Goal: Information Seeking & Learning: Learn about a topic

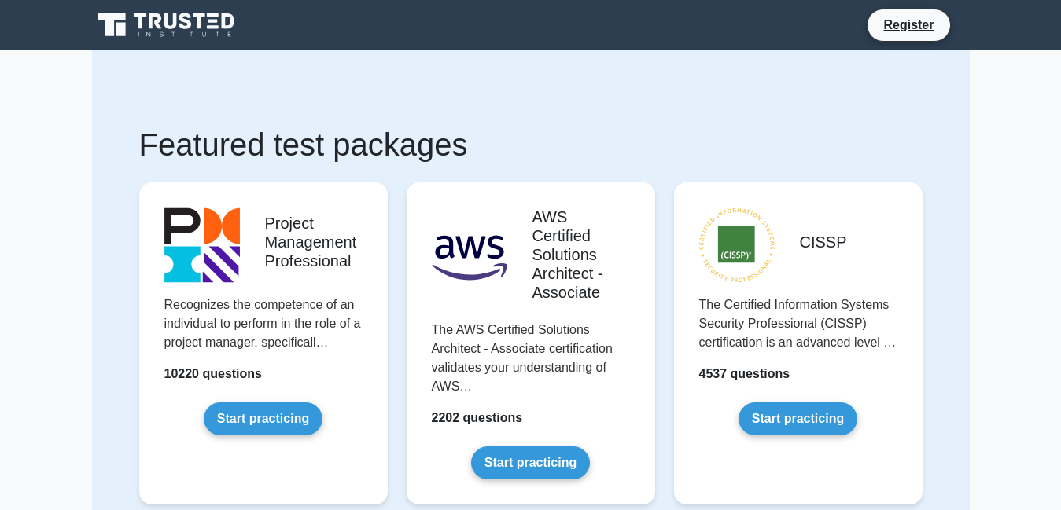
scroll to position [152, 0]
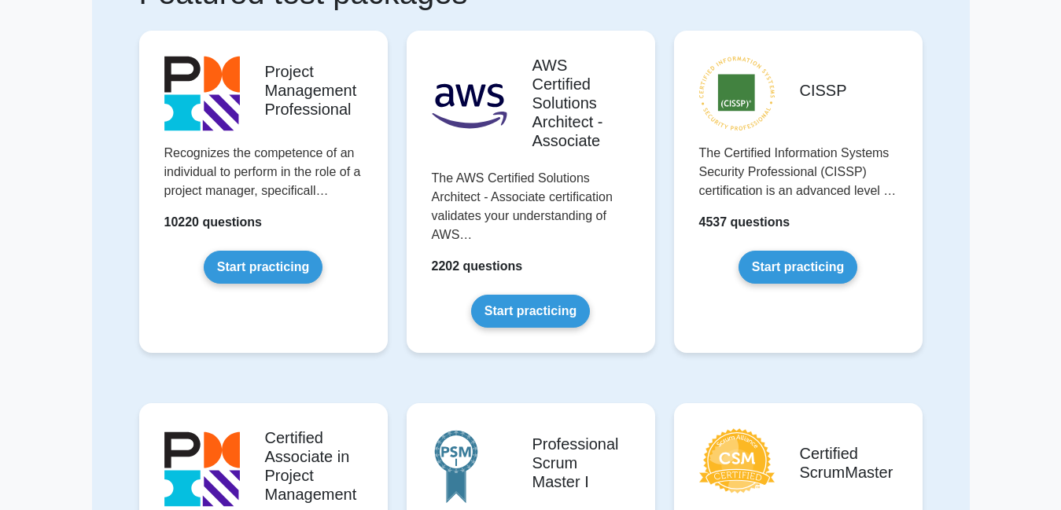
drag, startPoint x: 964, startPoint y: 68, endPoint x: 957, endPoint y: 48, distance: 20.9
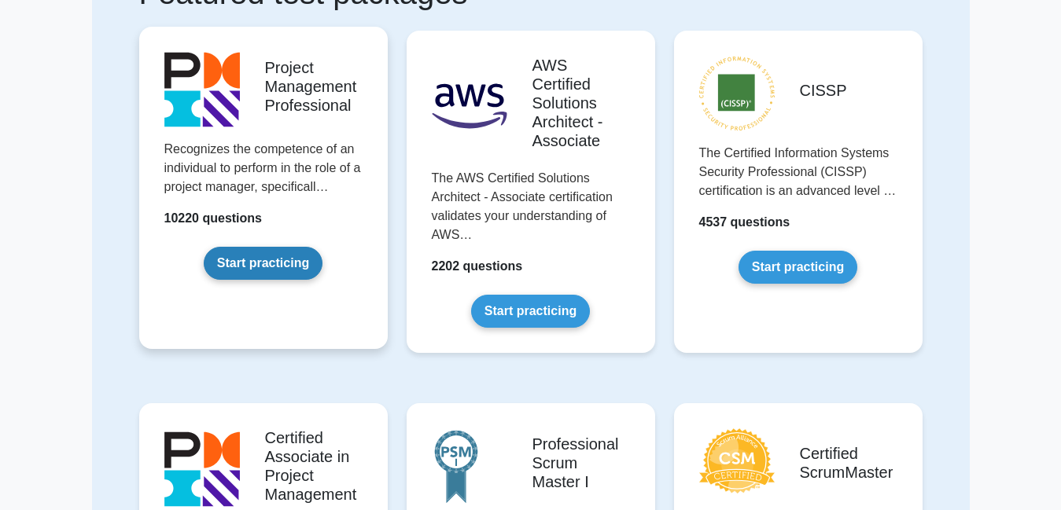
click at [268, 256] on link "Start practicing" at bounding box center [263, 263] width 119 height 33
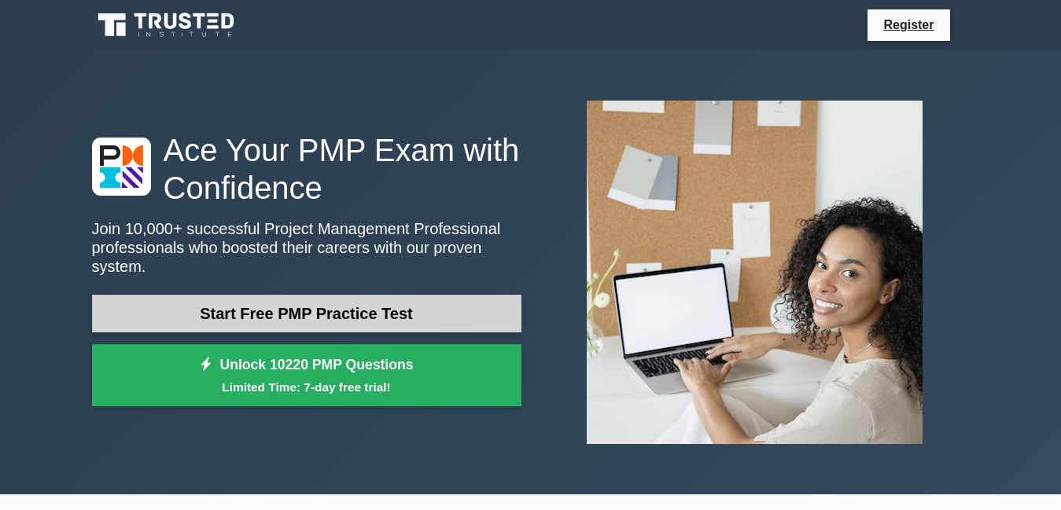
click at [488, 305] on link "Start Free PMP Practice Test" at bounding box center [306, 314] width 429 height 38
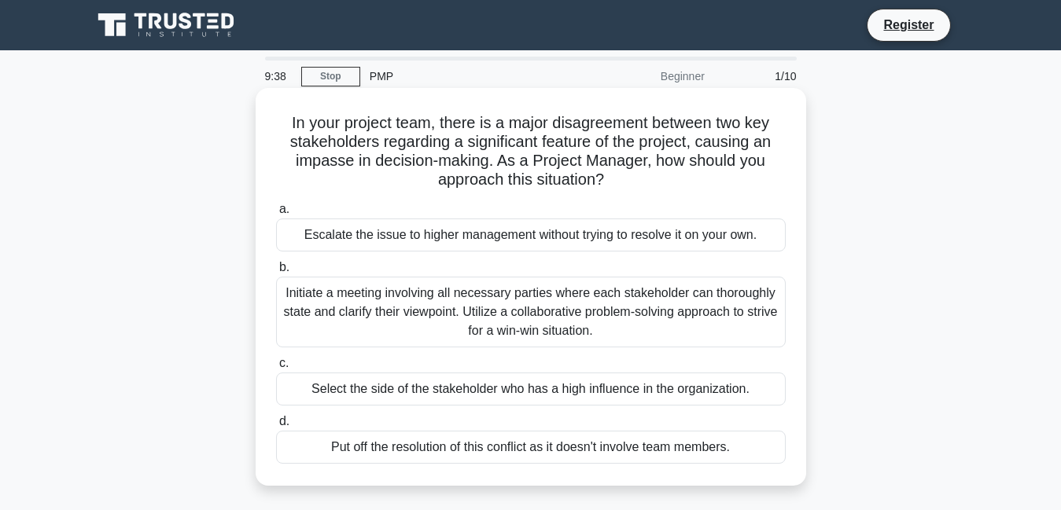
click at [482, 243] on div "Escalate the issue to higher management without trying to resolve it on your ow…" at bounding box center [531, 235] width 510 height 33
click at [276, 215] on input "a. Escalate the issue to higher management without trying to resolve it on your…" at bounding box center [276, 209] width 0 height 10
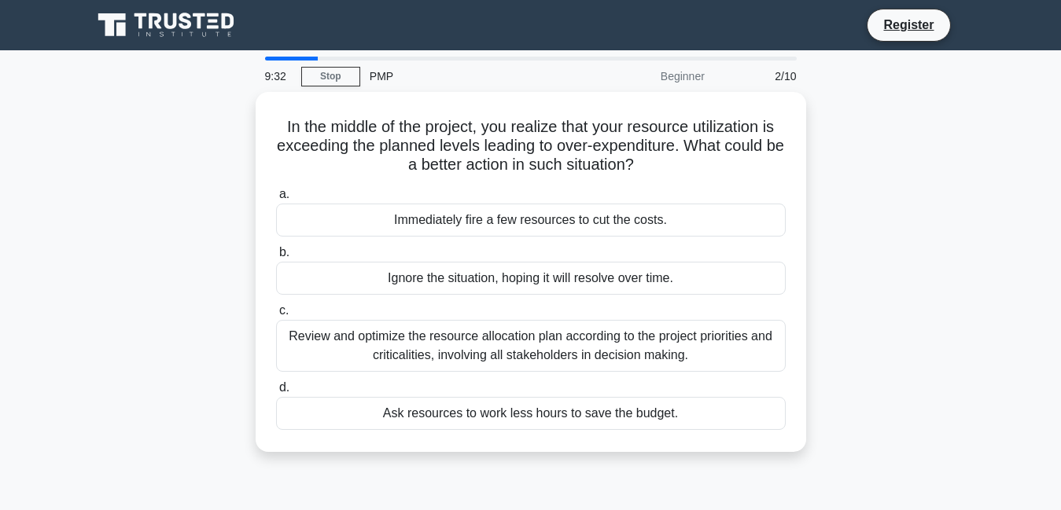
click at [482, 243] on label "b. Ignore the situation, hoping it will resolve over time." at bounding box center [531, 269] width 510 height 52
click at [276, 248] on input "b. Ignore the situation, hoping it will resolve over time." at bounding box center [276, 253] width 0 height 10
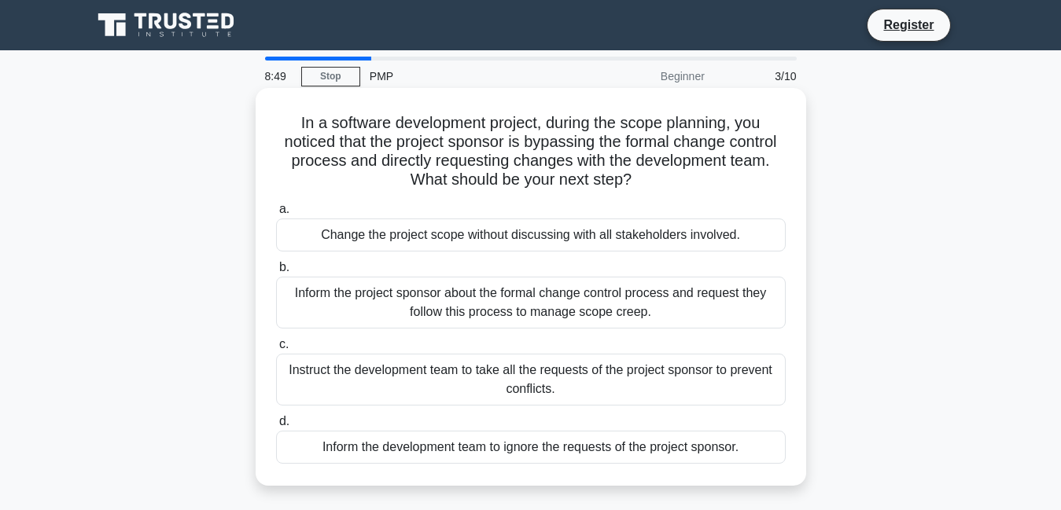
click at [454, 306] on div "Inform the project sponsor about the formal change control process and request …" at bounding box center [531, 303] width 510 height 52
click at [276, 273] on input "b. Inform the project sponsor about the formal change control process and reque…" at bounding box center [276, 268] width 0 height 10
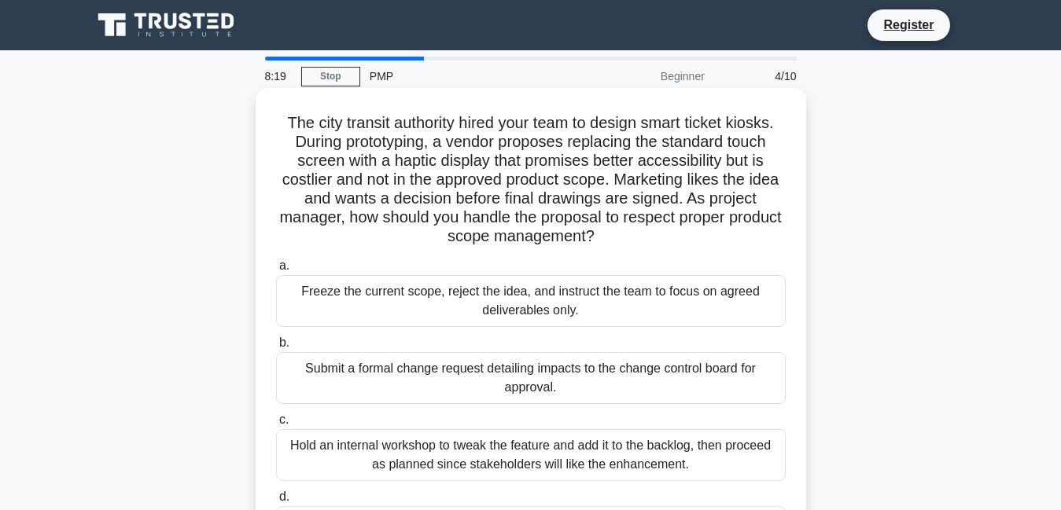
click at [562, 369] on div "Submit a formal change request detailing impacts to the change control board fo…" at bounding box center [531, 378] width 510 height 52
click at [276, 348] on input "b. Submit a formal change request detailing impacts to the change control board…" at bounding box center [276, 343] width 0 height 10
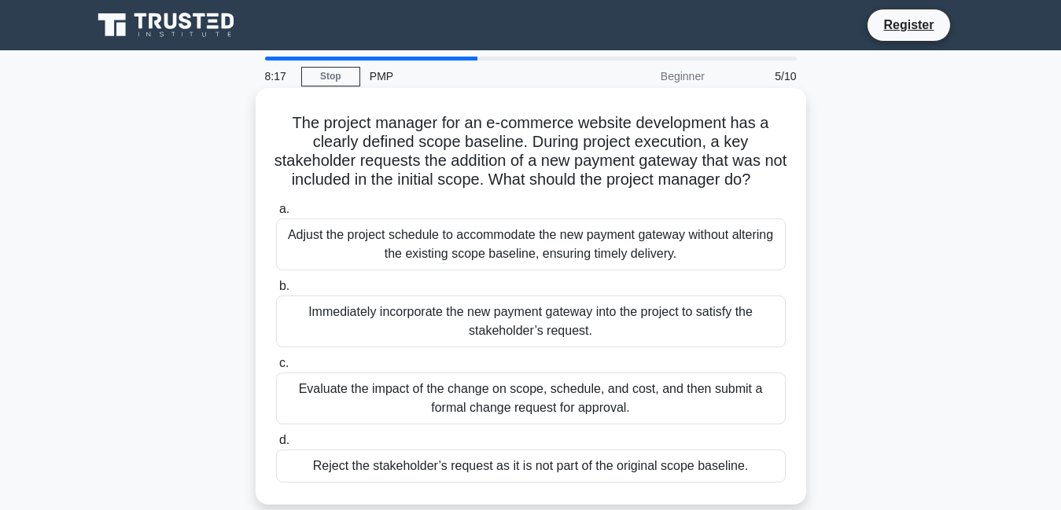
click at [519, 256] on div "Adjust the project schedule to accommodate the new payment gateway without alte…" at bounding box center [531, 245] width 510 height 52
click at [276, 215] on input "a. Adjust the project schedule to accommodate the new payment gateway without a…" at bounding box center [276, 209] width 0 height 10
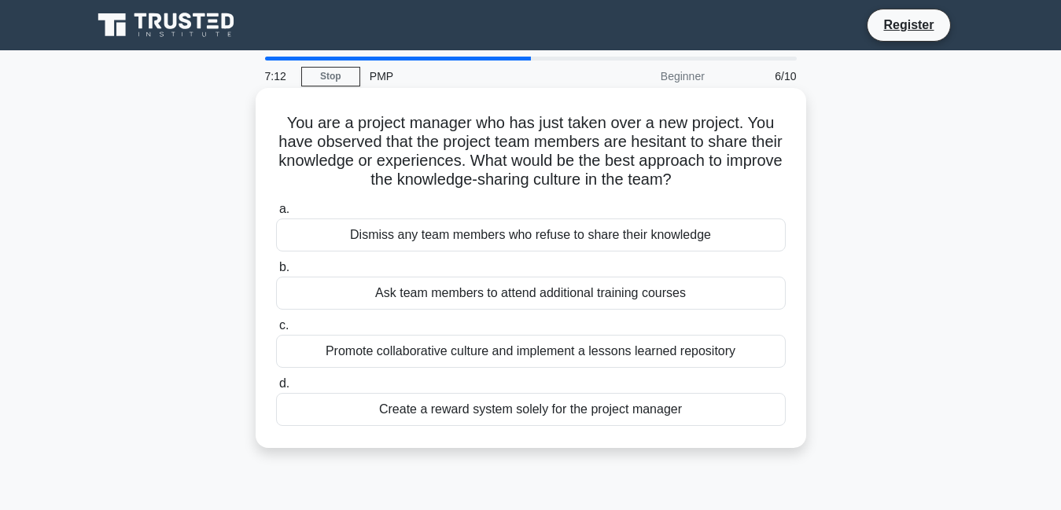
click at [518, 293] on div "Ask team members to attend additional training courses" at bounding box center [531, 293] width 510 height 33
click at [276, 273] on input "b. Ask team members to attend additional training courses" at bounding box center [276, 268] width 0 height 10
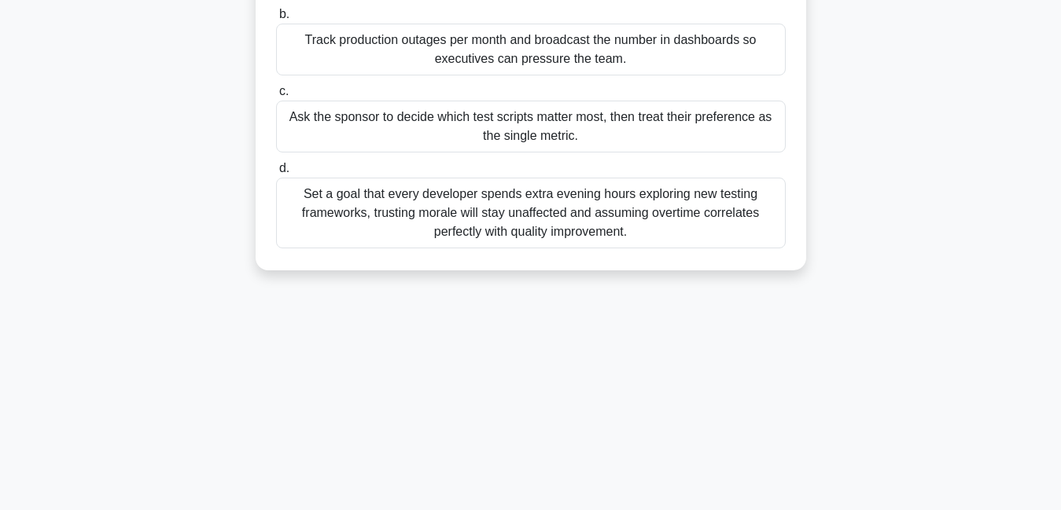
scroll to position [339, 0]
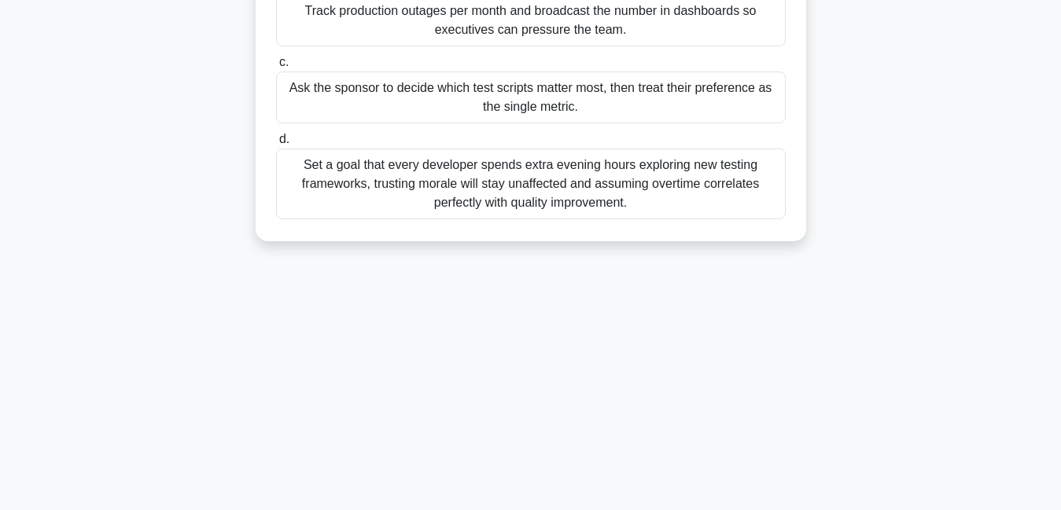
drag, startPoint x: 528, startPoint y: 491, endPoint x: 543, endPoint y: 82, distance: 410.0
click at [543, 77] on div "a. Define a measurable daily regression-test pass rate linked to defect trend a…" at bounding box center [531, 58] width 528 height 327
click at [533, 117] on div "Ask the sponsor to decide which test scripts matter most, then treat their pref…" at bounding box center [531, 98] width 510 height 52
click at [276, 68] on input "c. Ask the sponsor to decide which test scripts matter most, then treat their p…" at bounding box center [276, 62] width 0 height 10
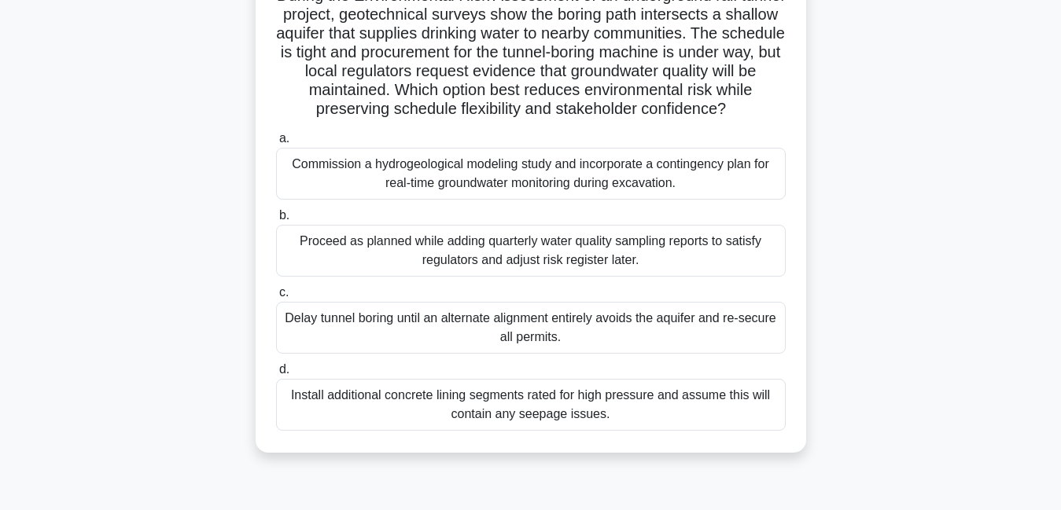
scroll to position [0, 0]
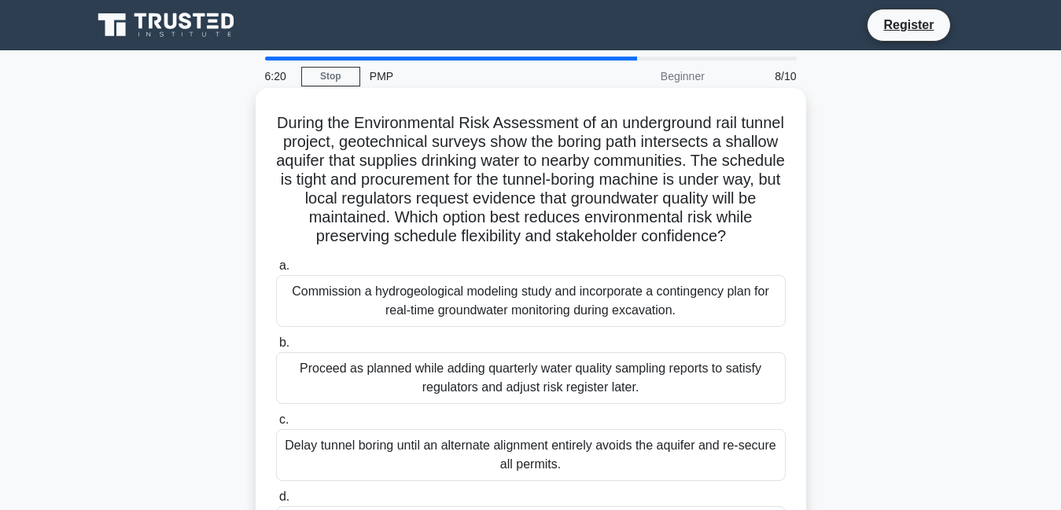
click at [530, 126] on div "During the Environmental Risk Assessment of an underground rail tunnel project,…" at bounding box center [531, 334] width 538 height 480
click at [530, 126] on h5 "During the Environmental Risk Assessment of an underground rail tunnel project,…" at bounding box center [530, 180] width 513 height 134
click at [530, 125] on h5 "During the Environmental Risk Assessment of an underground rail tunnel project,…" at bounding box center [530, 180] width 513 height 134
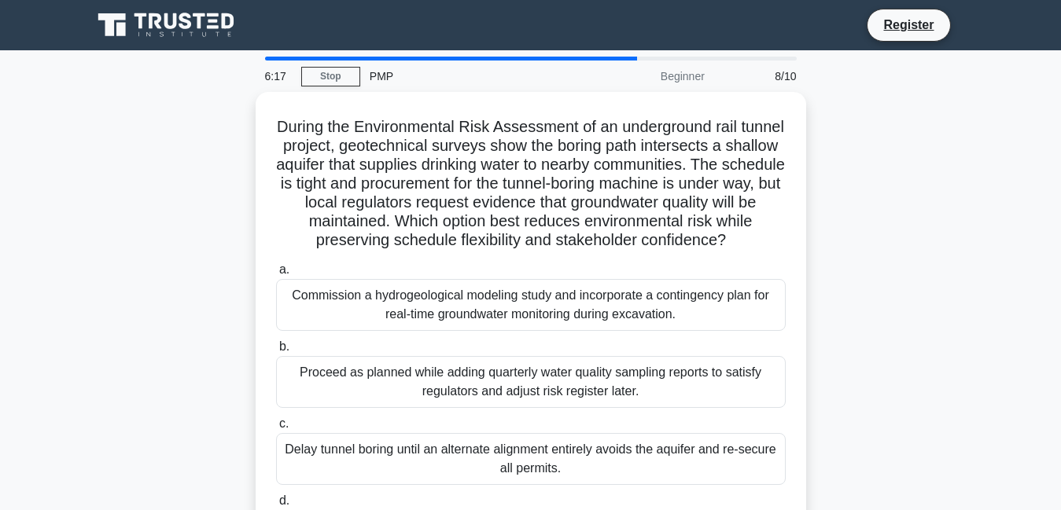
drag, startPoint x: 530, startPoint y: 125, endPoint x: 530, endPoint y: 87, distance: 38.5
click at [532, 77] on div "6:17 Stop PMP Beginner 8/10 During the Environmental Risk Assessment of an unde…" at bounding box center [531, 450] width 896 height 786
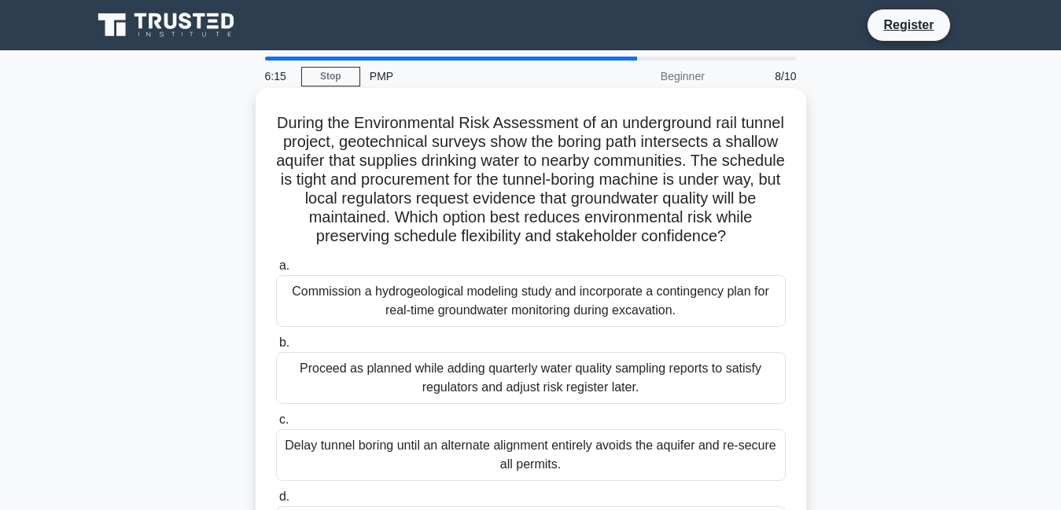
click at [524, 125] on h5 "During the Environmental Risk Assessment of an underground rail tunnel project,…" at bounding box center [530, 180] width 513 height 134
drag, startPoint x: 509, startPoint y: 268, endPoint x: 505, endPoint y: 283, distance: 15.5
click at [505, 283] on div "During the Environmental Risk Assessment of an underground rail tunnel project,…" at bounding box center [531, 334] width 538 height 480
click at [505, 283] on label "a. Commission a hydrogeological modeling study and incorporate a contingency pl…" at bounding box center [531, 291] width 510 height 71
click at [276, 271] on input "a. Commission a hydrogeological modeling study and incorporate a contingency pl…" at bounding box center [276, 266] width 0 height 10
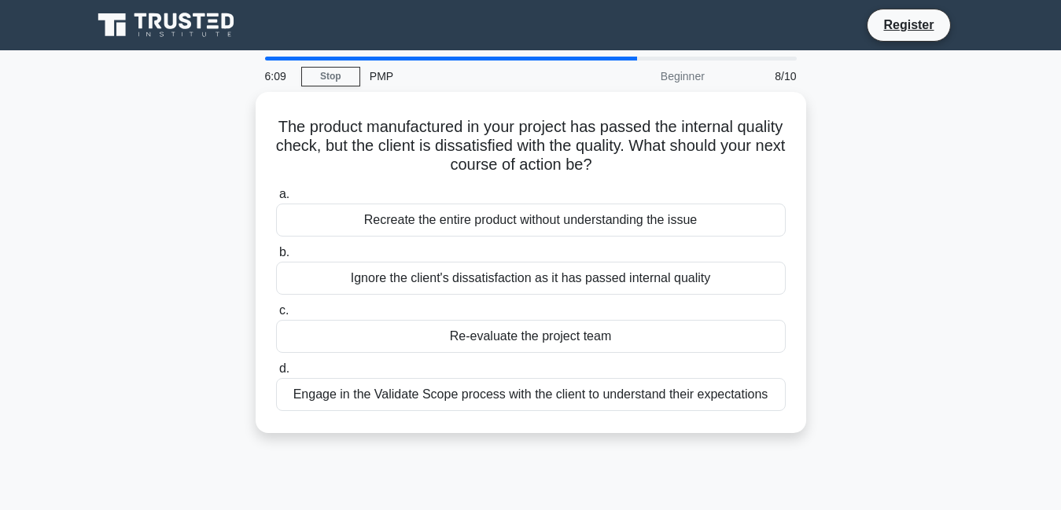
click at [505, 283] on div "Ignore the client's dissatisfaction as it has passed internal quality" at bounding box center [531, 278] width 510 height 33
click at [276, 258] on input "b. Ignore the client's dissatisfaction as it has passed internal quality" at bounding box center [276, 253] width 0 height 10
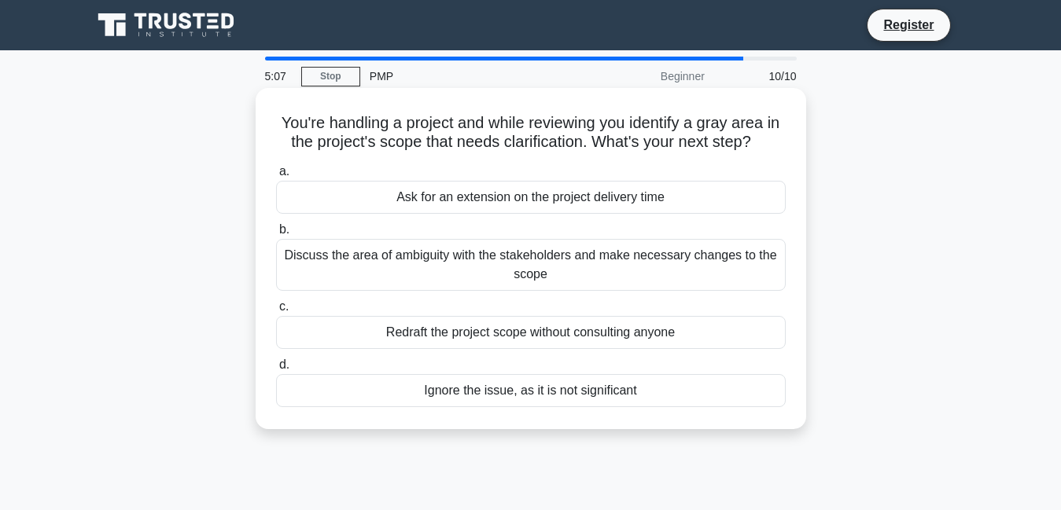
click at [528, 192] on div "Ask for an extension on the project delivery time" at bounding box center [531, 197] width 510 height 33
click at [276, 177] on input "a. Ask for an extension on the project delivery time" at bounding box center [276, 172] width 0 height 10
